Goal: Task Accomplishment & Management: Manage account settings

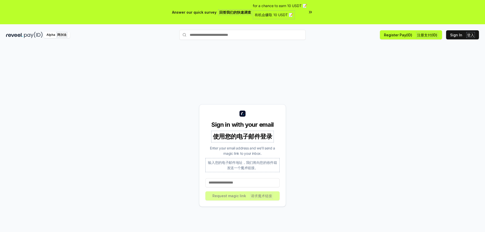
click at [230, 180] on input at bounding box center [242, 182] width 74 height 9
click at [234, 181] on input at bounding box center [242, 182] width 74 height 9
click at [291, 13] on font "有机会赚取 10 USDT 📝" at bounding box center [274, 15] width 38 height 4
click at [231, 183] on input at bounding box center [242, 182] width 74 height 9
click at [232, 184] on input at bounding box center [242, 182] width 74 height 9
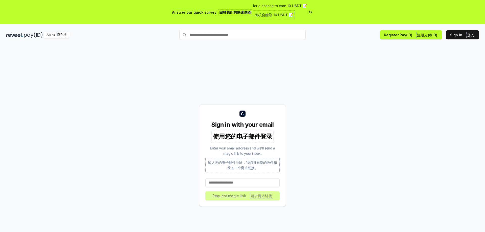
paste input "**********"
type input "**********"
click at [265, 196] on font "请求魔术链接" at bounding box center [261, 196] width 21 height 4
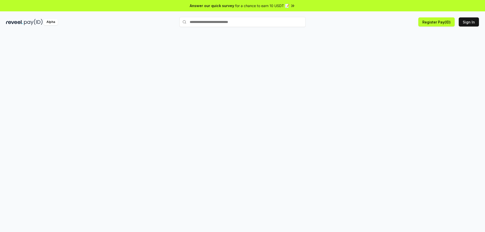
click at [225, 23] on input "text" at bounding box center [242, 22] width 126 height 10
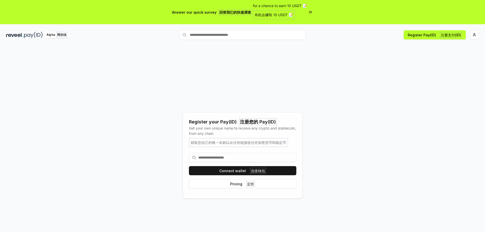
click at [223, 157] on input at bounding box center [242, 157] width 107 height 9
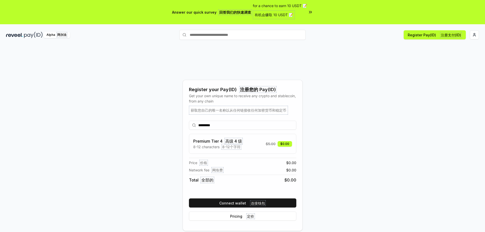
drag, startPoint x: 205, startPoint y: 125, endPoint x: 209, endPoint y: 125, distance: 4.3
click at [209, 125] on input "*********" at bounding box center [242, 125] width 107 height 9
click at [221, 125] on input "*********" at bounding box center [242, 125] width 107 height 9
click at [208, 126] on input "*********" at bounding box center [242, 125] width 107 height 9
click at [214, 123] on input "********" at bounding box center [242, 125] width 107 height 9
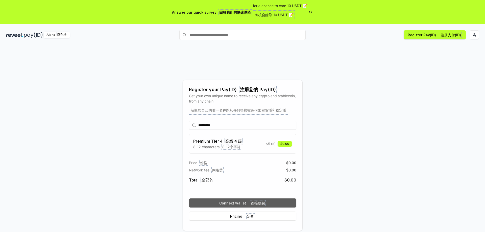
type input "*********"
click at [256, 202] on font "连接钱包" at bounding box center [258, 203] width 14 height 4
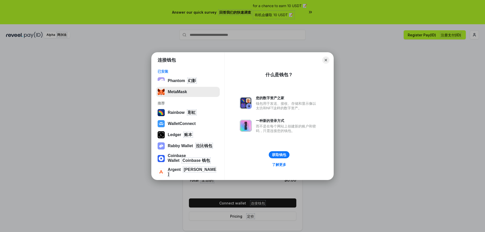
click at [182, 92] on button "MetaMask" at bounding box center [188, 92] width 64 height 10
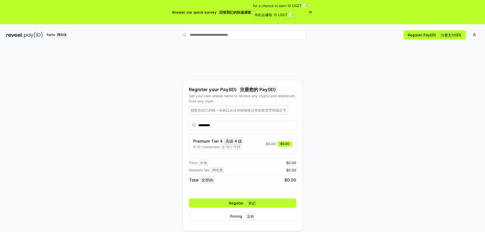
click at [258, 202] on button "Register 登记" at bounding box center [242, 203] width 107 height 9
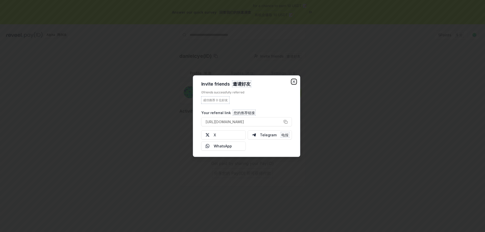
click at [293, 83] on icon "button" at bounding box center [294, 82] width 4 height 4
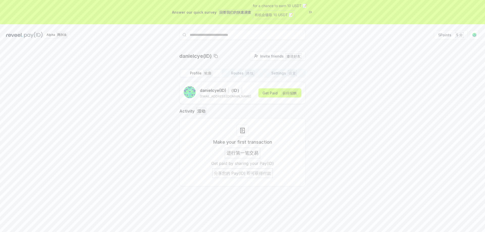
click at [323, 110] on div "danielcye(ID) Invite friends 邀请好友 Invite Profile 轮廓 Routes 路线 Settings 设置 danie…" at bounding box center [242, 123] width 473 height 143
click at [289, 94] on font "获得报酬" at bounding box center [289, 93] width 14 height 4
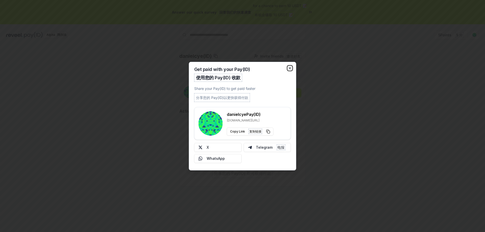
click at [289, 69] on icon "button" at bounding box center [290, 68] width 4 height 4
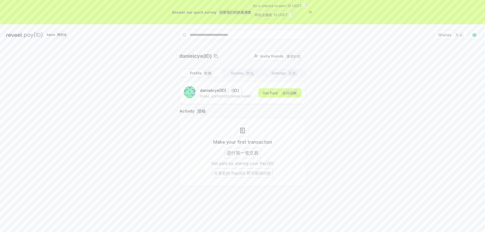
click at [242, 134] on div at bounding box center [242, 131] width 12 height 12
click at [239, 154] on font "进行第一笔交易" at bounding box center [243, 152] width 32 height 5
click at [236, 171] on font "分享您的 Pay(ID) 即可获得付款" at bounding box center [242, 173] width 61 height 10
click at [243, 152] on font "进行第一笔交易" at bounding box center [243, 152] width 32 height 5
click at [241, 144] on h3 "Make your first transaction 进行第一笔交易" at bounding box center [242, 150] width 59 height 22
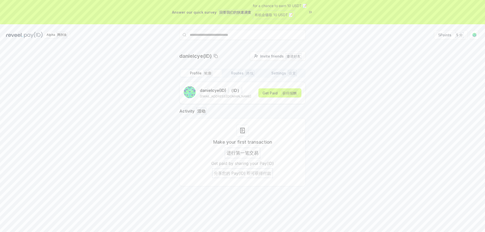
click at [241, 132] on icon at bounding box center [242, 130] width 4 height 5
click at [218, 95] on p "[EMAIL_ADDRESS][DOMAIN_NAME]" at bounding box center [225, 96] width 51 height 4
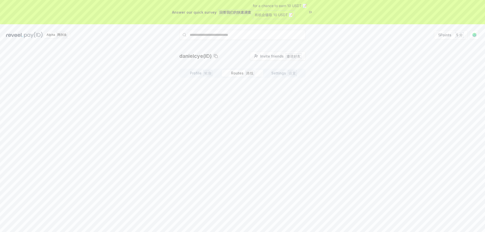
click at [244, 74] on font "button" at bounding box center [245, 73] width 2 height 4
click at [283, 85] on button "Create Route 创建路线" at bounding box center [280, 86] width 51 height 9
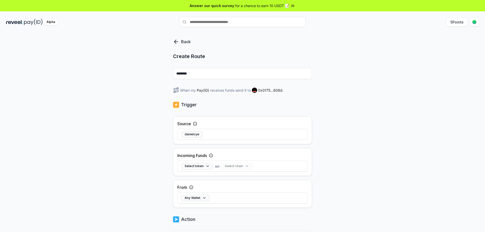
click at [223, 133] on div "danielcye" at bounding box center [242, 134] width 130 height 15
click at [347, 133] on div "Back Create Route ******** When my Pay(ID) receives funds send it to 0x0175...8…" at bounding box center [242, 138] width 485 height 218
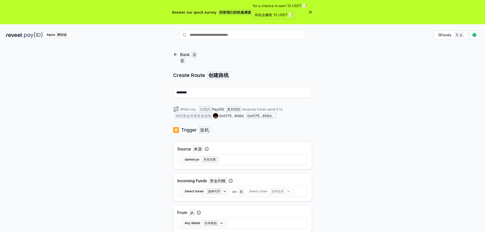
click at [209, 94] on input "********" at bounding box center [242, 92] width 139 height 11
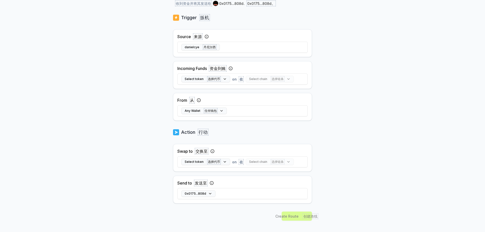
scroll to position [119, 0]
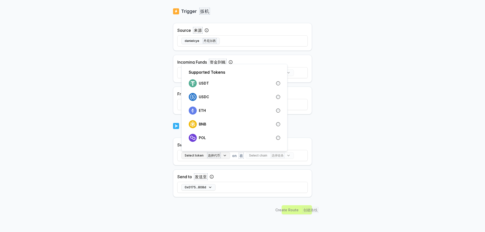
click at [226, 154] on button "Select token 选择代币" at bounding box center [205, 155] width 49 height 7
click at [264, 83] on div "USDT" at bounding box center [234, 83] width 91 height 8
click at [346, 140] on div "Back 后退 Create Route 创建路线 ******** When my 当我的 Pay(ID) 支付(ID) receives funds sw…" at bounding box center [242, 32] width 485 height 218
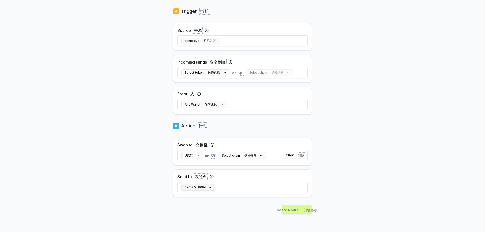
click at [202, 187] on button "0x0175...808d" at bounding box center [198, 187] width 34 height 7
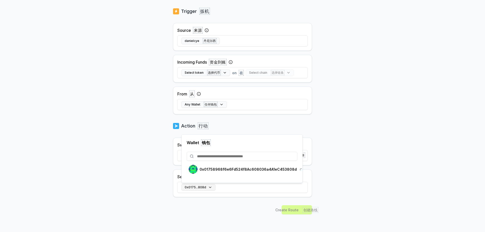
click at [202, 187] on button "0x0175...808d" at bounding box center [198, 187] width 34 height 7
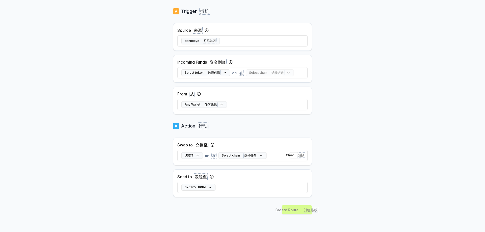
click at [374, 146] on body "Answer our quick survey 回答我们的快速调查 for a chance to earn 10 USDT 📝 有机会赚取 10 USDT …" at bounding box center [242, 116] width 485 height 232
click at [214, 105] on font "任何钱包" at bounding box center [211, 105] width 12 height 4
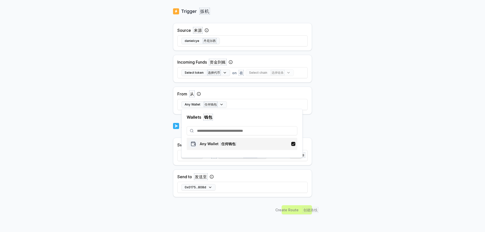
click at [235, 146] on div "Any Wallet 任何钱包" at bounding box center [212, 143] width 47 height 9
click at [223, 97] on div "Any Wallet 任何钱包" at bounding box center [242, 104] width 130 height 15
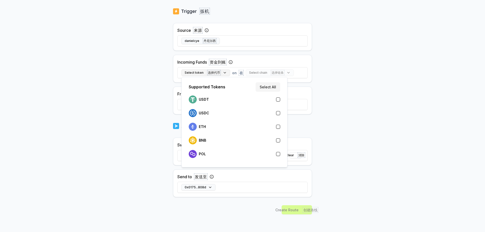
click at [215, 74] on font "选择代币" at bounding box center [214, 73] width 12 height 4
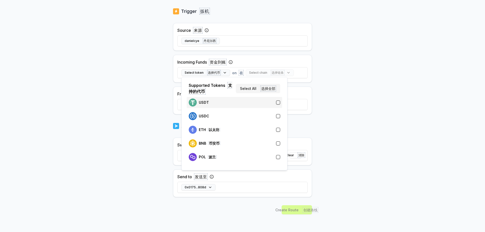
click at [240, 103] on div "USDT" at bounding box center [234, 103] width 91 height 8
click at [369, 100] on div "Back 后退 Create Route 创建路线 ******** When my 当我的 Pay(ID) receives USDT on swap to…" at bounding box center [242, 32] width 485 height 218
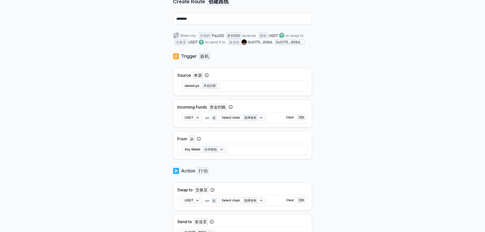
scroll to position [68, 0]
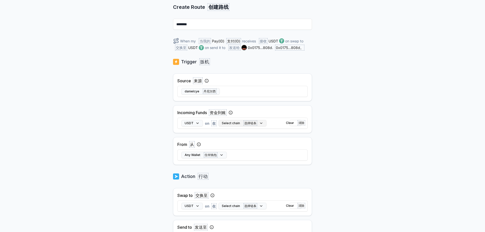
click at [247, 125] on font "选择链条" at bounding box center [250, 123] width 12 height 4
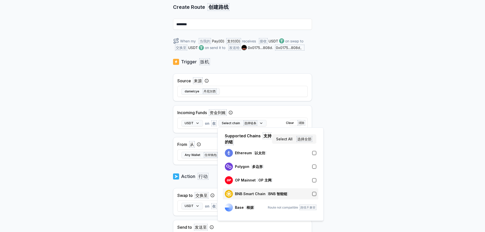
click at [276, 194] on font "BNB 智能链" at bounding box center [277, 194] width 19 height 4
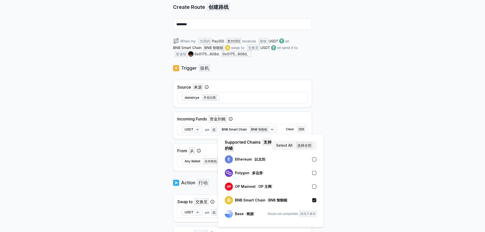
click at [370, 136] on div "Back 后退 Create Route 创建路线 ******** When my 当我的 Pay(ID) 支付(ID) receives 接收 USDT …" at bounding box center [242, 82] width 485 height 218
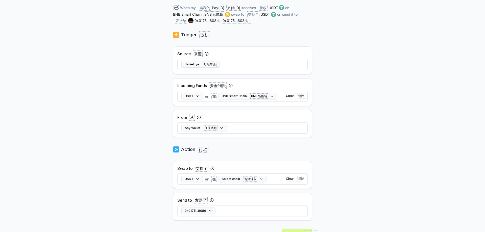
scroll to position [75, 0]
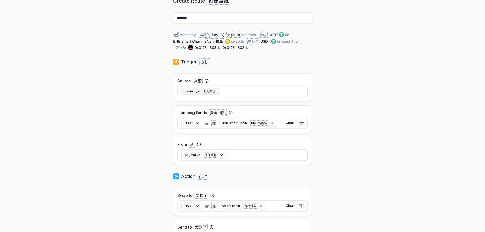
click at [203, 91] on font "丹尼尔西" at bounding box center [210, 91] width 14 height 5
click at [295, 124] on button "Clear 清除" at bounding box center [295, 123] width 12 height 6
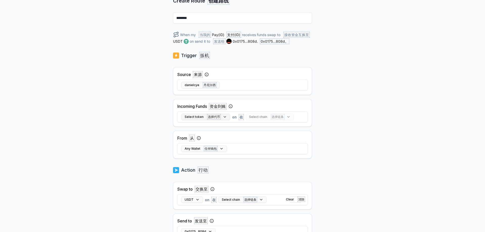
click at [218, 119] on font "选择代币" at bounding box center [214, 116] width 14 height 5
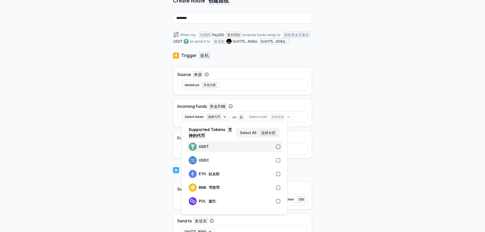
click at [217, 148] on div "USDT" at bounding box center [234, 147] width 91 height 8
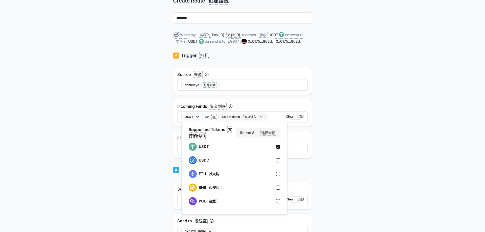
click at [245, 115] on font "选择链条" at bounding box center [250, 117] width 12 height 4
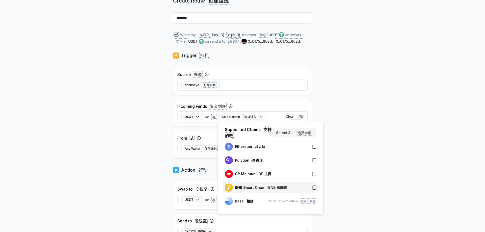
click at [289, 190] on div "BNB Smart Chain BNB 智能链" at bounding box center [270, 188] width 91 height 8
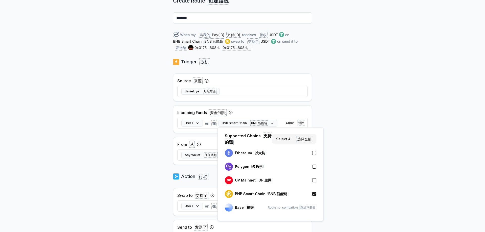
click at [349, 120] on div "Back 后退 Create Route 创建路线 ******** When my 当我的 Pay(ID) 支付(ID) receives 接收 USDT …" at bounding box center [242, 76] width 485 height 218
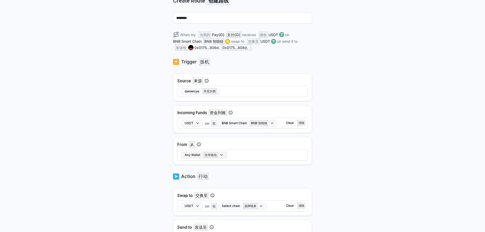
click at [214, 156] on font "任何钱包" at bounding box center [211, 155] width 12 height 4
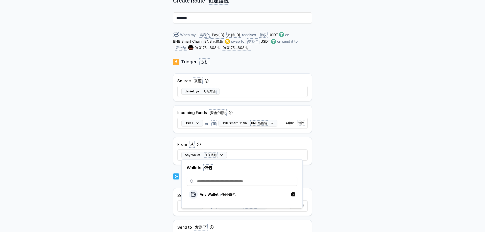
click at [355, 164] on div "Back 后退 Create Route 创建路线 ******** When my 当我的 Pay(ID) 支付(ID) receives 接收 USDT …" at bounding box center [242, 76] width 485 height 218
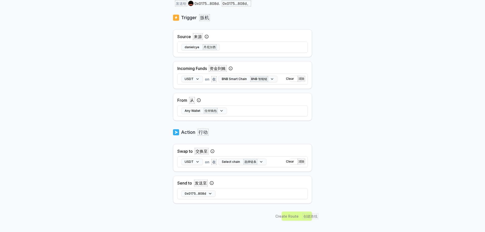
scroll to position [125, 0]
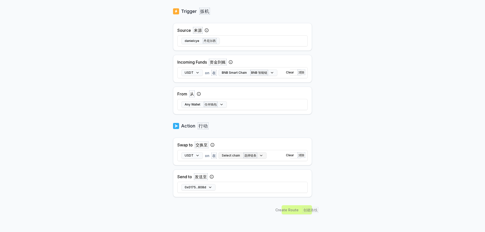
click at [250, 155] on font "选择链条" at bounding box center [250, 156] width 12 height 4
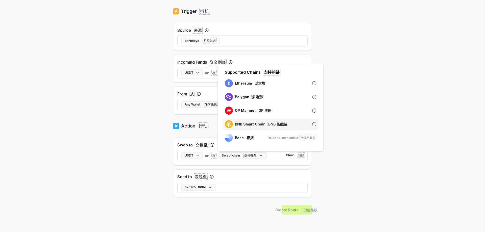
click at [289, 124] on div "BNB Smart Chain BNB 智能链" at bounding box center [270, 124] width 91 height 8
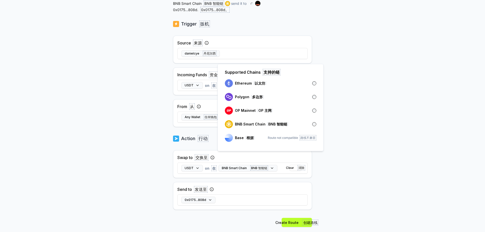
scroll to position [131, 0]
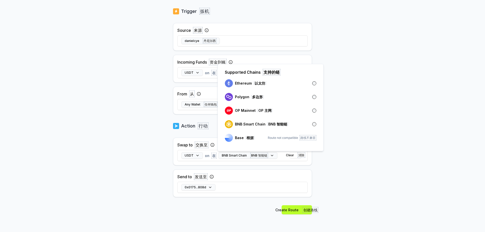
click at [361, 156] on body "Answer our quick survey 回答我们的快速调查 for a chance to earn 10 USDT 📝 有机会赚取 10 USDT …" at bounding box center [242, 116] width 485 height 232
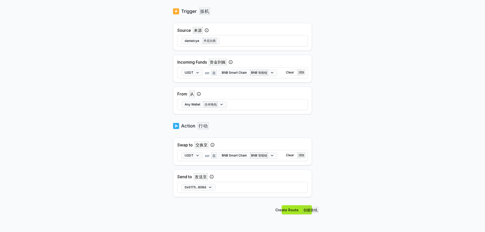
click at [291, 212] on button "Create Route 创建路线" at bounding box center [297, 209] width 30 height 9
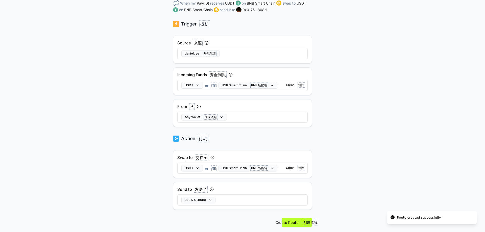
scroll to position [84, 0]
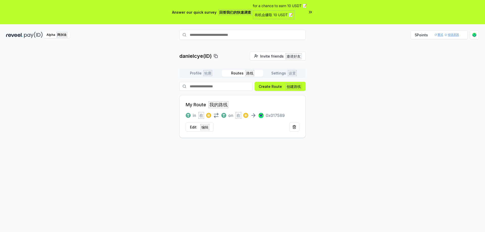
click at [284, 72] on button "Settings 设置" at bounding box center [283, 73] width 41 height 7
click at [234, 76] on button "Routes 路线" at bounding box center [242, 73] width 41 height 7
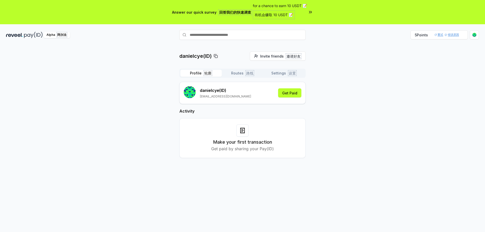
click at [208, 74] on font "轮廓" at bounding box center [207, 73] width 7 height 4
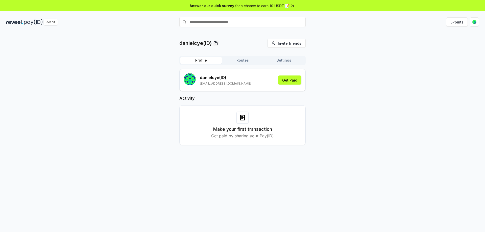
click at [276, 7] on span "for a chance to earn 10 USDT 📝" at bounding box center [262, 5] width 54 height 5
click at [459, 21] on button "5 Points" at bounding box center [457, 21] width 22 height 9
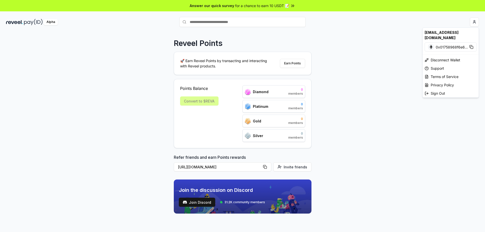
click at [474, 22] on html "Answer our quick survey for a chance to earn 10 USDT 📝 Alpha Reveel Points 🚀 Ea…" at bounding box center [242, 116] width 485 height 232
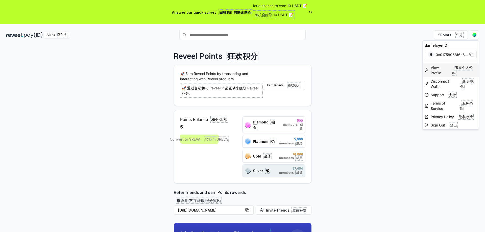
click at [452, 70] on div "View Profile 查看个人资料" at bounding box center [451, 70] width 56 height 14
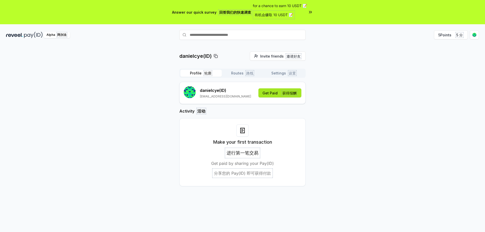
click at [272, 92] on button "Get Paid 获得报酬" at bounding box center [279, 92] width 43 height 9
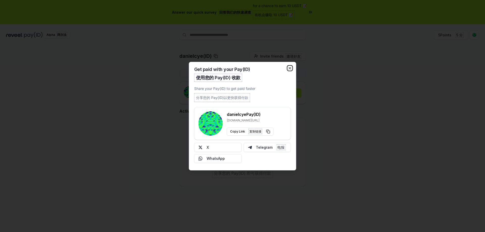
click at [290, 68] on icon "button" at bounding box center [290, 68] width 4 height 4
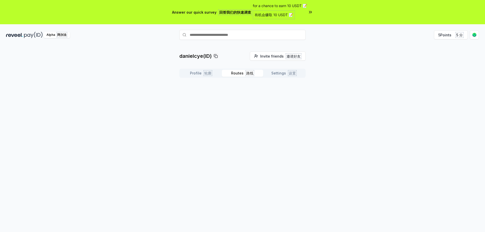
click at [236, 71] on button "Routes 路线" at bounding box center [242, 73] width 41 height 7
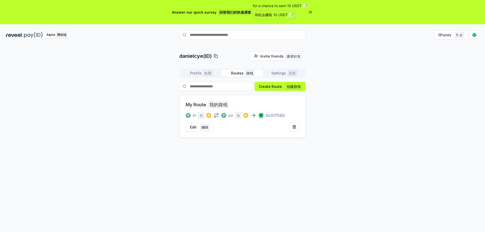
click at [277, 73] on button "Settings 设置" at bounding box center [283, 73] width 41 height 7
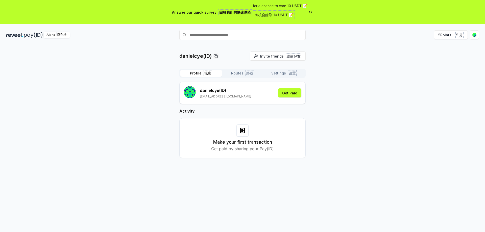
click at [199, 72] on button "Profile 轮廓" at bounding box center [200, 73] width 41 height 7
click at [222, 33] on input "text" at bounding box center [242, 35] width 126 height 10
click at [33, 34] on img at bounding box center [33, 35] width 19 height 6
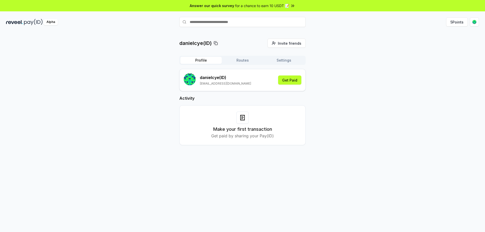
click at [17, 22] on img at bounding box center [14, 22] width 17 height 6
click at [454, 22] on button "5 Points" at bounding box center [457, 21] width 22 height 9
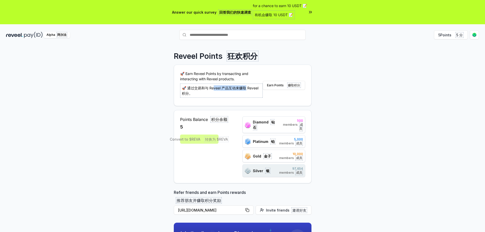
drag, startPoint x: 213, startPoint y: 88, endPoint x: 245, endPoint y: 86, distance: 31.7
click at [245, 86] on font "🚀 通过交易和与 Reveel 产品互动来赚取 Reveel 积分。" at bounding box center [220, 91] width 77 height 10
click at [250, 86] on font "🚀 通过交易和与 Reveel 产品互动来赚取 Reveel 积分。" at bounding box center [220, 91] width 77 height 10
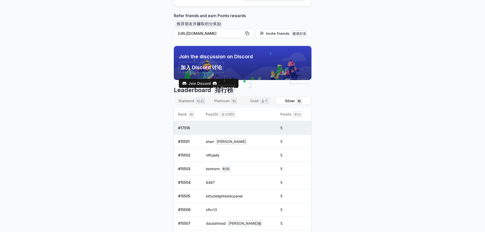
scroll to position [243, 0]
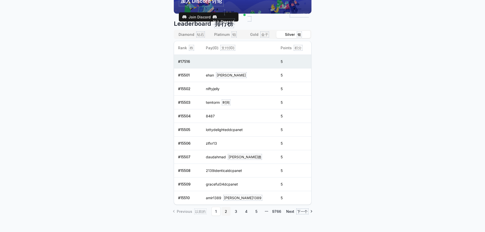
click at [224, 207] on link "2" at bounding box center [226, 211] width 9 height 9
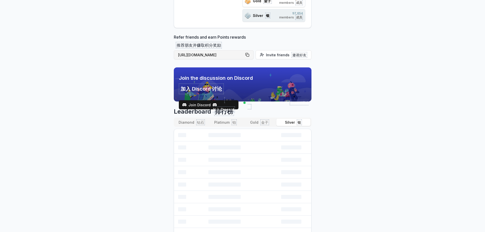
scroll to position [91, 0]
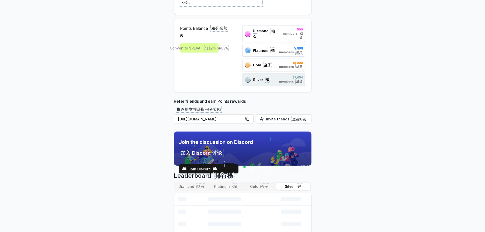
click at [211, 150] on font "加入 Discord 讨论" at bounding box center [201, 153] width 41 height 6
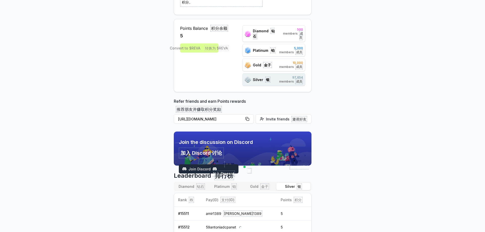
click at [204, 166] on span "Join Discord" at bounding box center [199, 168] width 22 height 5
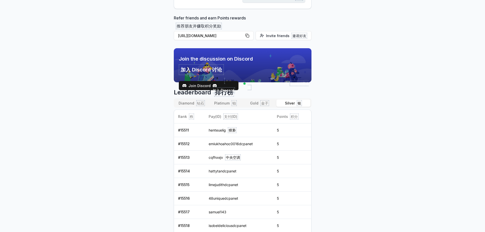
scroll to position [230, 0]
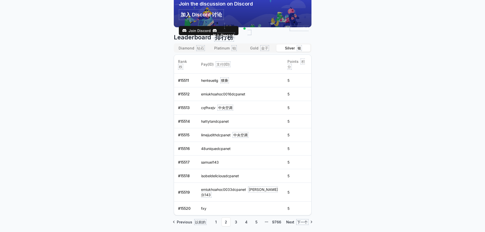
click at [264, 46] on font "金子" at bounding box center [264, 48] width 7 height 4
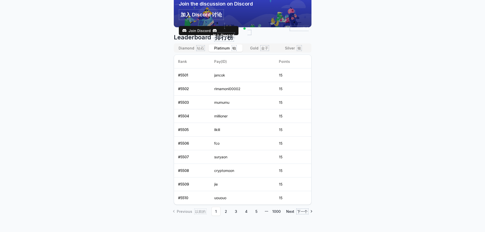
click at [226, 44] on button "Platinum 铂" at bounding box center [226, 47] width 34 height 7
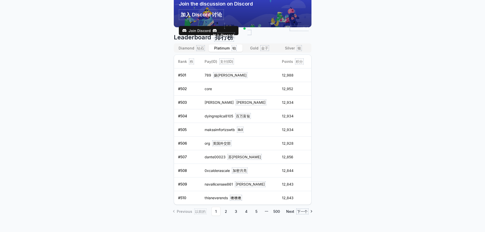
click at [198, 46] on font "钻石" at bounding box center [200, 48] width 7 height 4
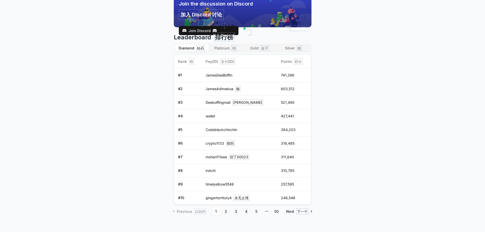
click at [293, 44] on button "Silver 银" at bounding box center [293, 47] width 34 height 7
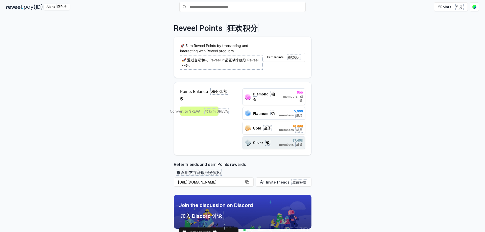
scroll to position [2, 0]
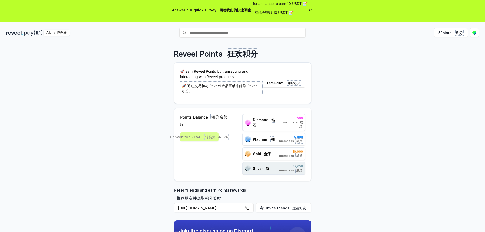
click at [345, 121] on div "Reveel Points 狂欢积分 🚀 Earn Reveel Points by transacting and interacting with Rev…" at bounding box center [242, 148] width 485 height 218
drag, startPoint x: 273, startPoint y: 84, endPoint x: 290, endPoint y: 84, distance: 16.7
click at [290, 84] on button "Earn Points 赚取积分" at bounding box center [284, 83] width 42 height 9
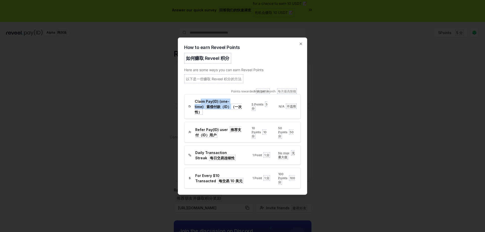
drag, startPoint x: 200, startPoint y: 103, endPoint x: 216, endPoint y: 110, distance: 17.1
click at [216, 110] on span "Claim Pay(ID) (one-time) 索偿付款（ID）（一次性）" at bounding box center [219, 107] width 49 height 16
drag, startPoint x: 200, startPoint y: 126, endPoint x: 220, endPoint y: 136, distance: 21.9
click at [222, 134] on span "Refer Pay(ID) user 推荐支付（ID）用户" at bounding box center [219, 132] width 48 height 11
drag, startPoint x: 199, startPoint y: 151, endPoint x: 219, endPoint y: 155, distance: 20.9
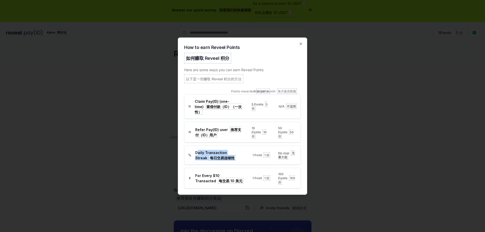
click at [219, 154] on span "Daily Transaction Streak 每日交易连续性" at bounding box center [219, 155] width 49 height 11
drag, startPoint x: 205, startPoint y: 173, endPoint x: 221, endPoint y: 179, distance: 17.2
click at [213, 180] on span "For Every $10 Transacted 每交易 10 美元" at bounding box center [219, 178] width 49 height 11
click at [302, 45] on icon "button" at bounding box center [301, 44] width 4 height 4
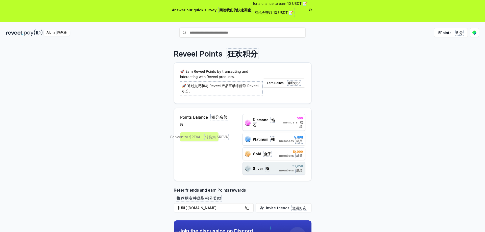
click at [344, 78] on div "Reveel Points 狂欢积分 🚀 Earn Reveel Points by transacting and interacting with Rev…" at bounding box center [242, 148] width 485 height 218
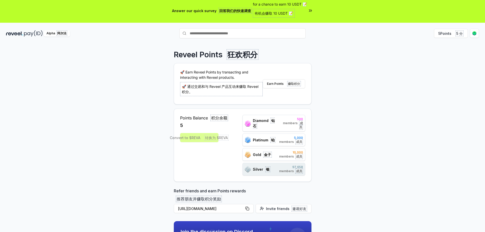
scroll to position [0, 0]
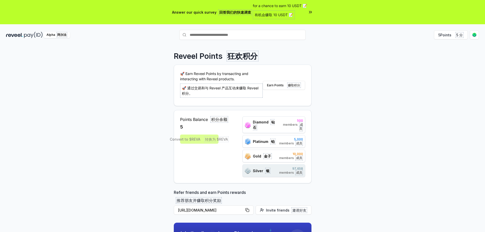
click at [337, 109] on div "Reveel Points 狂欢积分 🚀 Earn Reveel Points by transacting and interacting with Rev…" at bounding box center [242, 150] width 485 height 218
click at [215, 87] on font "🚀 通过交易和与 Reveel 产品互动来赚取 Reveel 积分。" at bounding box center [220, 91] width 77 height 10
click at [282, 87] on button "Earn Points 赚取积分" at bounding box center [284, 85] width 42 height 9
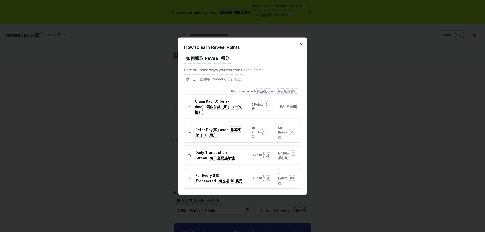
click at [299, 45] on icon "button" at bounding box center [301, 44] width 4 height 4
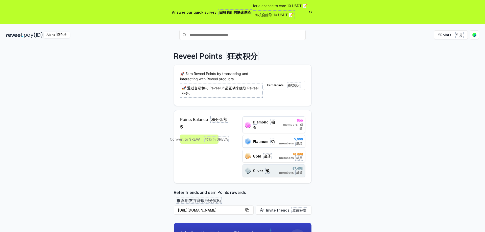
drag, startPoint x: 379, startPoint y: 85, endPoint x: 443, endPoint y: 47, distance: 73.7
click at [380, 85] on div "Reveel Points 狂欢积分 🚀 Earn Reveel Points by transacting and interacting with Rev…" at bounding box center [242, 150] width 485 height 218
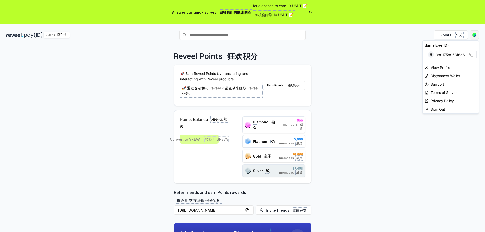
click at [477, 35] on html "Answer our quick survey 回答我们的快速调查 for a chance to earn 10 USDT 📝 有机会赚取 10 USDT …" at bounding box center [242, 116] width 485 height 232
click at [329, 66] on html "Answer our quick survey 回答我们的快速调查 for a chance to earn 10 USDT 📝 有机会赚取 10 USDT …" at bounding box center [242, 116] width 485 height 232
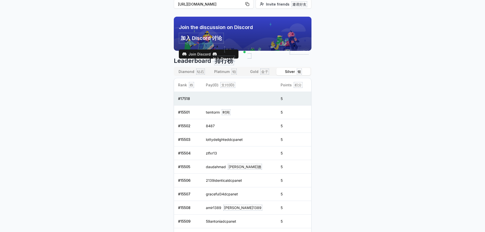
scroll to position [243, 0]
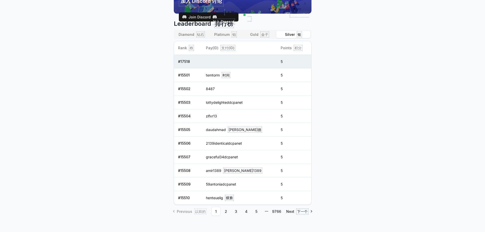
click at [387, 159] on body "Answer our quick survey 回答我们的快速调查 for a chance to earn 10 USDT 📝 有机会赚取 10 USDT …" at bounding box center [242, 116] width 485 height 232
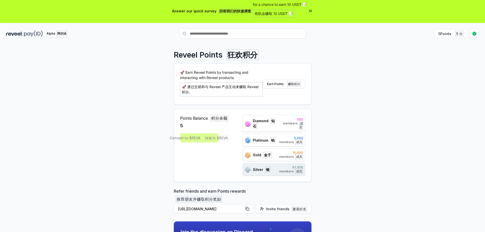
scroll to position [0, 0]
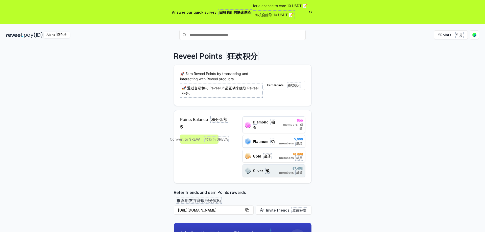
click at [24, 34] on div "Alpha 阿尔法" at bounding box center [85, 35] width 158 height 6
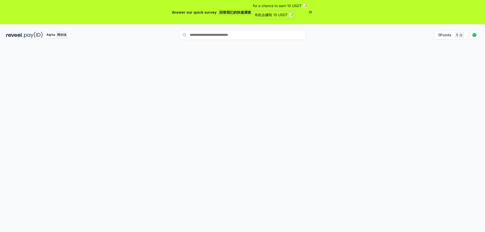
click at [24, 36] on img at bounding box center [33, 35] width 19 height 6
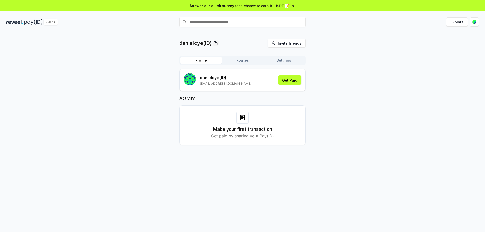
click at [254, 122] on div "Make your first transaction Get paid by sharing your Pay(ID)" at bounding box center [243, 125] width 114 height 27
click at [289, 81] on button "Get Paid" at bounding box center [289, 80] width 23 height 9
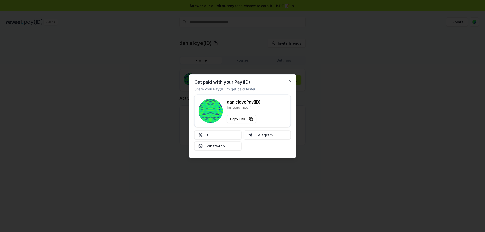
click at [337, 118] on div at bounding box center [242, 116] width 485 height 232
